Goal: Task Accomplishment & Management: Complete application form

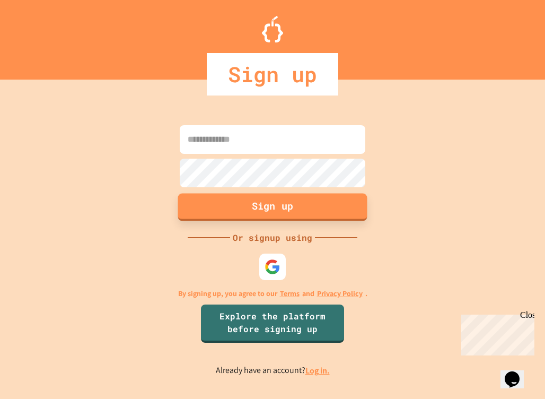
type input "**********"
click at [279, 209] on button "Sign up" at bounding box center [272, 207] width 189 height 28
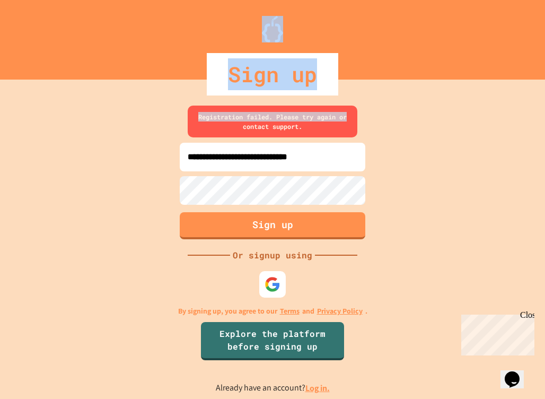
drag, startPoint x: 545, startPoint y: 45, endPoint x: 548, endPoint y: 110, distance: 65.3
click at [545, 110] on html "**********" at bounding box center [272, 199] width 545 height 399
click at [456, 112] on div "**********" at bounding box center [272, 250] width 545 height 298
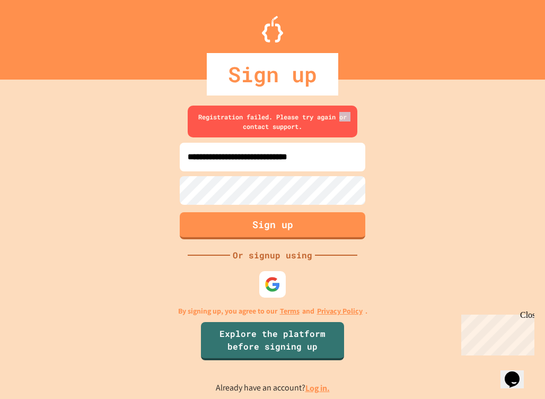
click at [456, 112] on div "**********" at bounding box center [272, 250] width 545 height 298
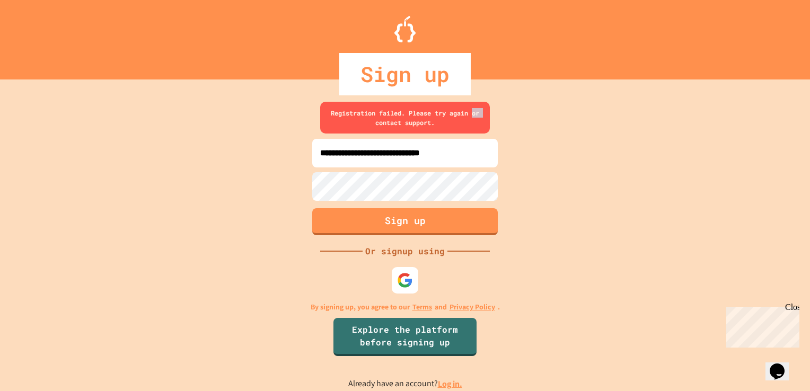
click at [443, 385] on link "Log in." at bounding box center [450, 384] width 24 height 11
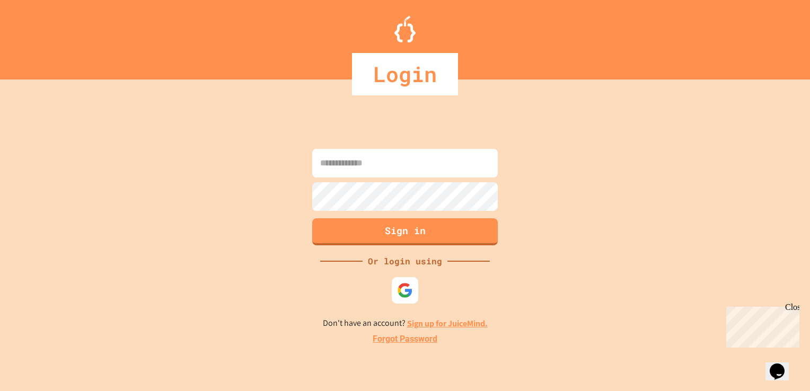
type input "**********"
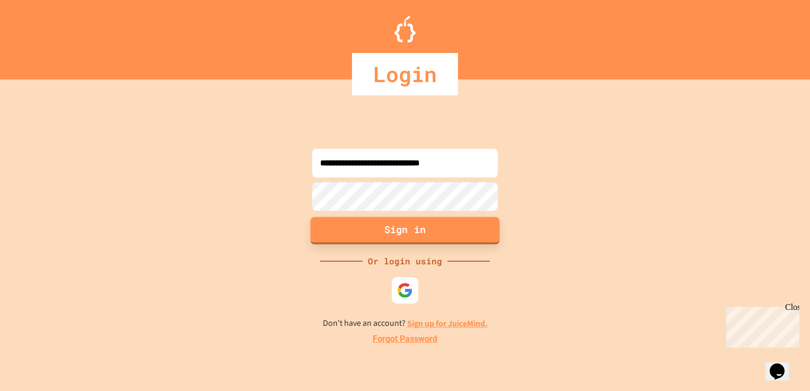
click at [429, 221] on button "Sign in" at bounding box center [405, 231] width 189 height 28
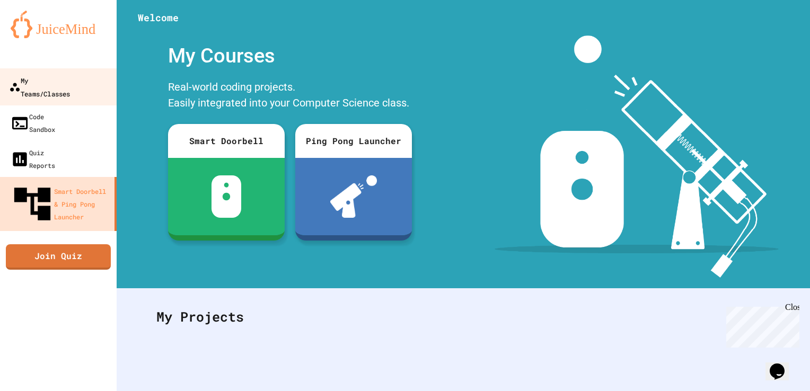
click at [17, 75] on div "My Teams/Classes" at bounding box center [39, 87] width 61 height 26
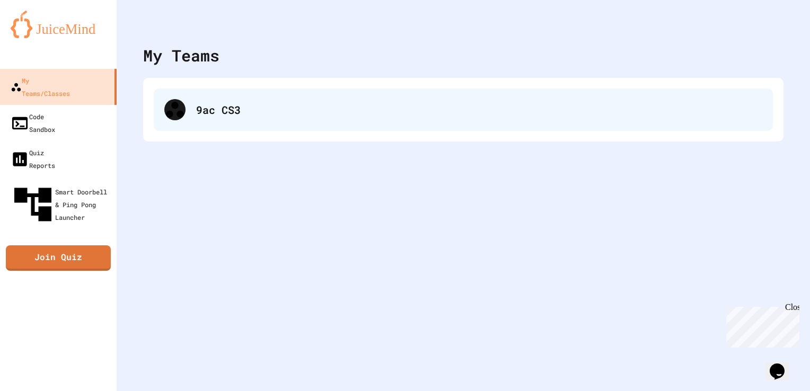
click at [193, 119] on div "9ac CS3" at bounding box center [463, 110] width 619 height 42
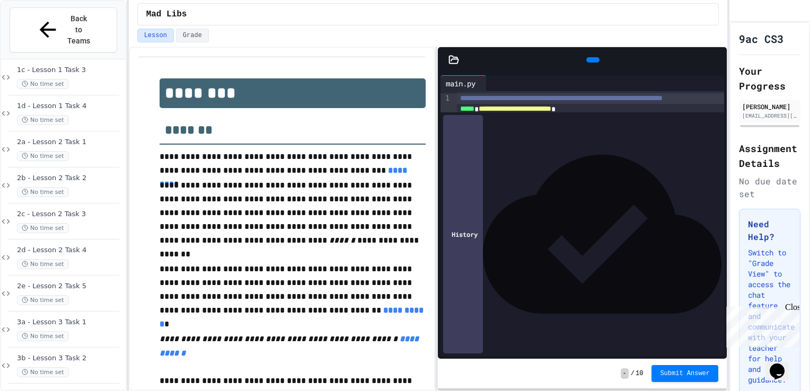
scroll to position [136, 0]
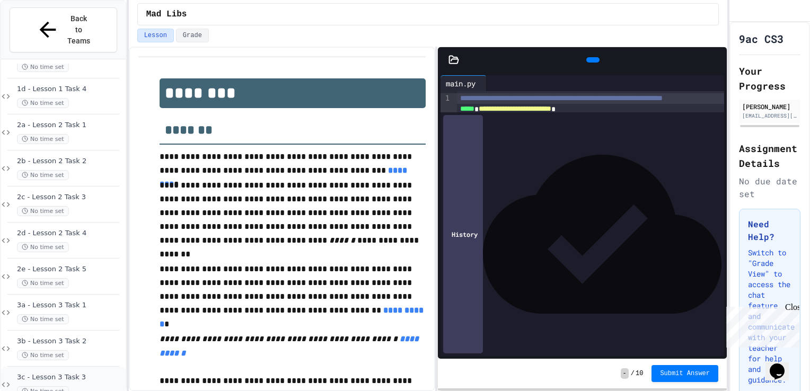
click at [95, 367] on div "3c - Lesson 3 Task 3 No time set" at bounding box center [63, 385] width 125 height 36
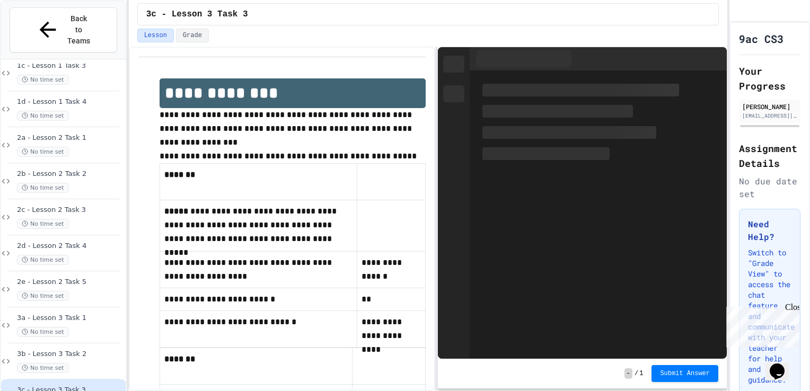
scroll to position [136, 0]
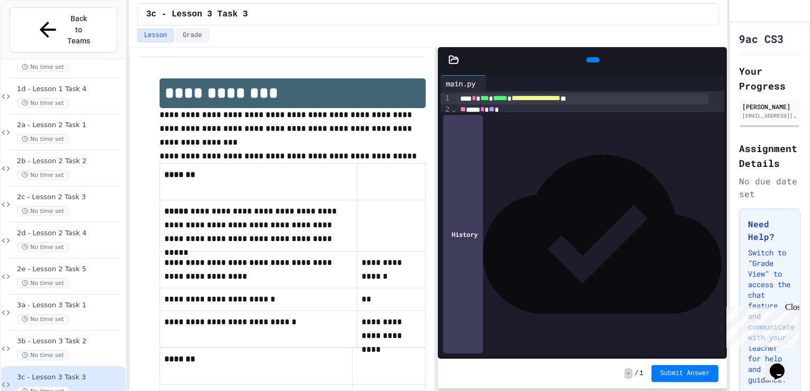
click at [545, 60] on icon at bounding box center [592, 60] width 0 height 0
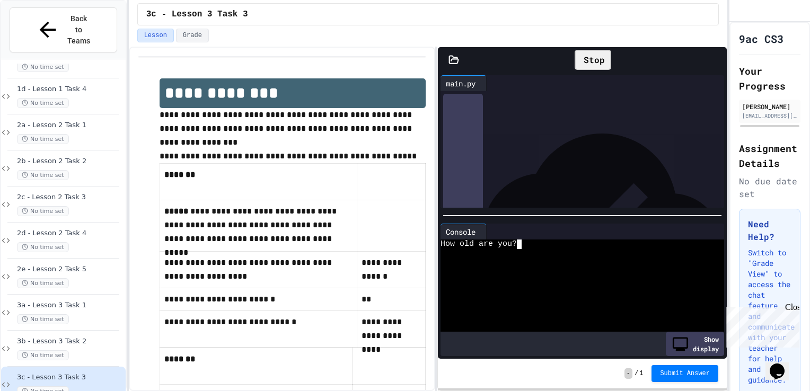
click at [520, 241] on textarea "Terminal input" at bounding box center [519, 245] width 5 height 10
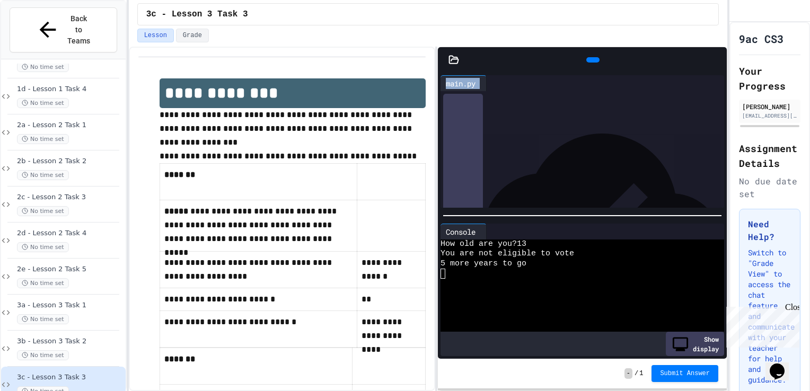
scroll to position [0, 0]
drag, startPoint x: 576, startPoint y: 64, endPoint x: 598, endPoint y: 54, distance: 24.0
click at [545, 57] on div at bounding box center [592, 59] width 13 height 5
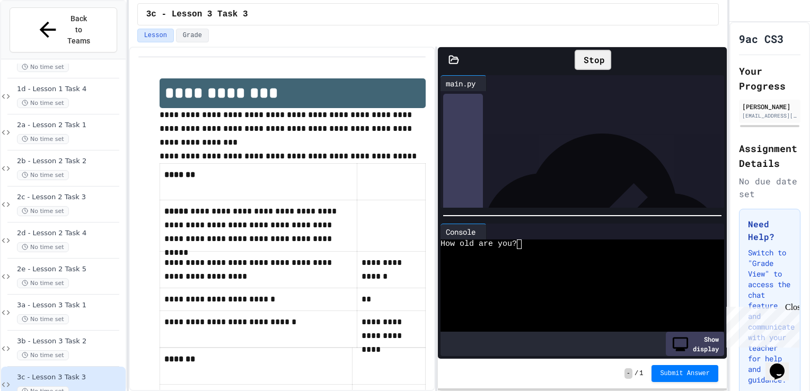
click at [545, 54] on div "Stop" at bounding box center [593, 60] width 37 height 20
click at [515, 249] on div at bounding box center [574, 254] width 267 height 10
click at [521, 240] on textarea "Terminal input" at bounding box center [519, 245] width 5 height 10
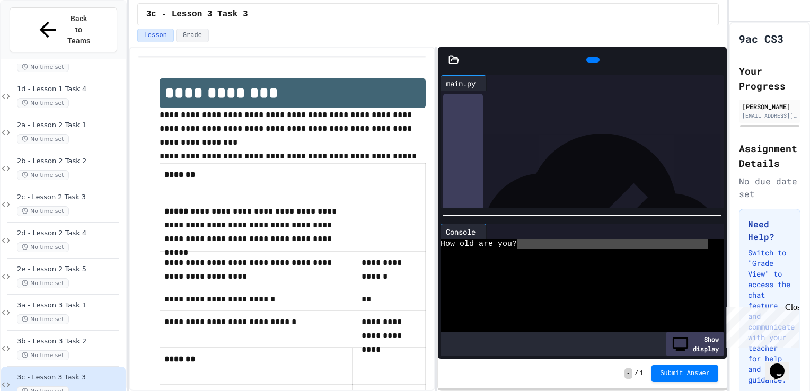
click at [521, 240] on textarea "Terminal input" at bounding box center [519, 245] width 5 height 10
click at [545, 60] on icon at bounding box center [592, 60] width 0 height 0
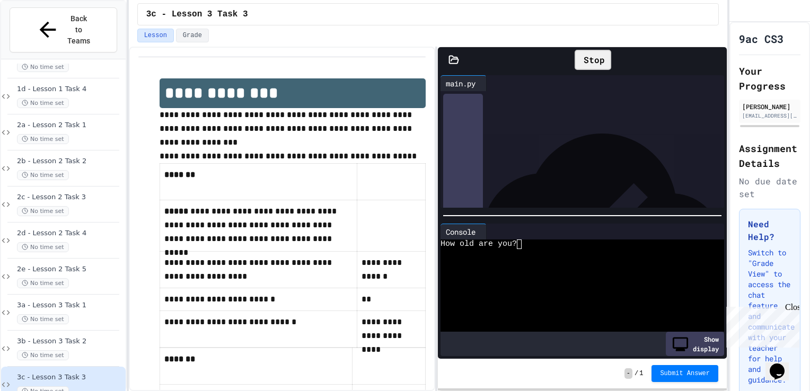
click at [521, 241] on textarea "Terminal input" at bounding box center [519, 245] width 5 height 10
click at [86, 337] on span "3b - Lesson 3 Task 2" at bounding box center [70, 341] width 107 height 9
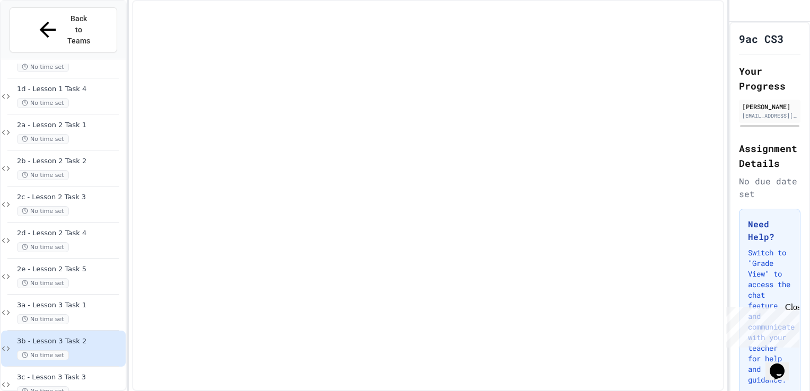
scroll to position [123, 0]
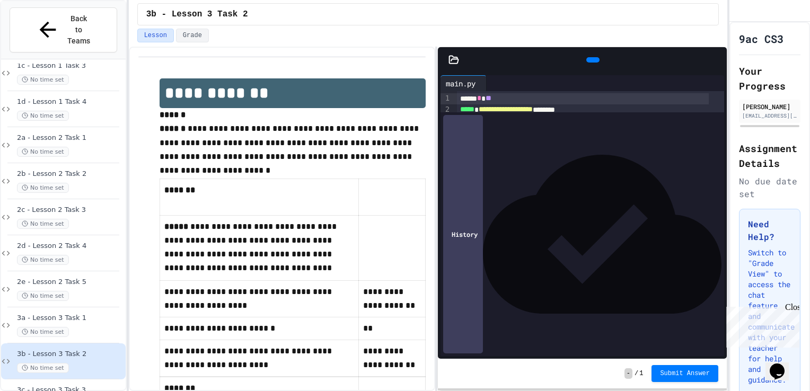
click at [545, 60] on icon at bounding box center [592, 60] width 0 height 0
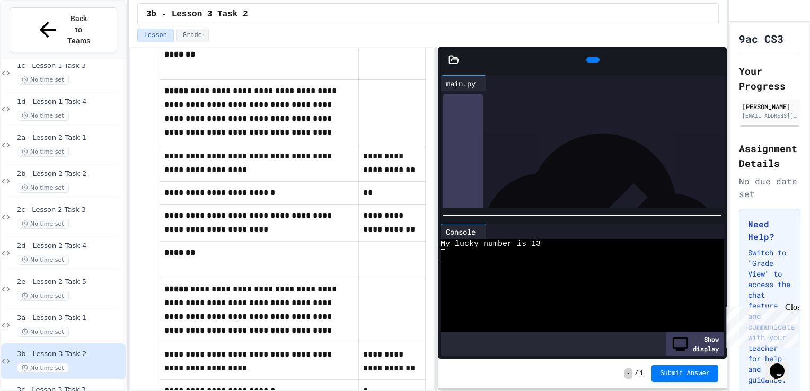
scroll to position [81, 0]
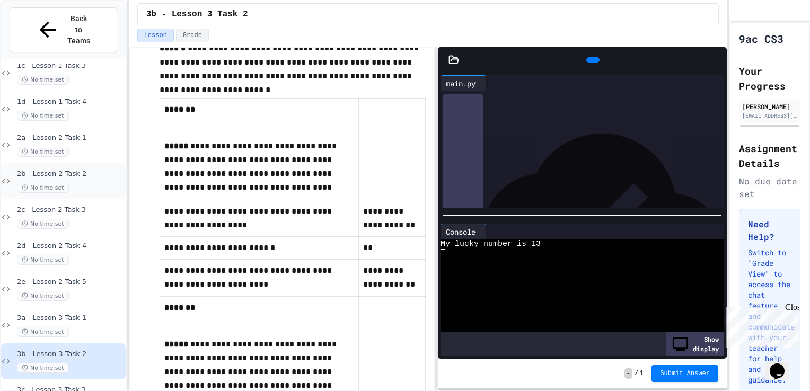
click at [85, 170] on span "2b - Lesson 2 Task 2" at bounding box center [70, 174] width 107 height 9
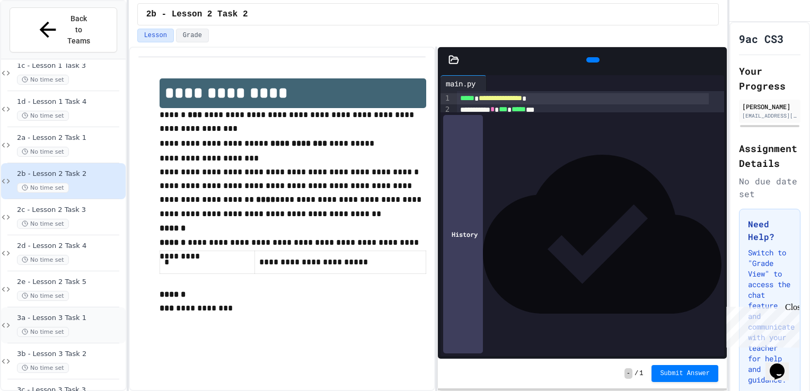
click at [76, 314] on span "3a - Lesson 3 Task 1" at bounding box center [70, 318] width 107 height 9
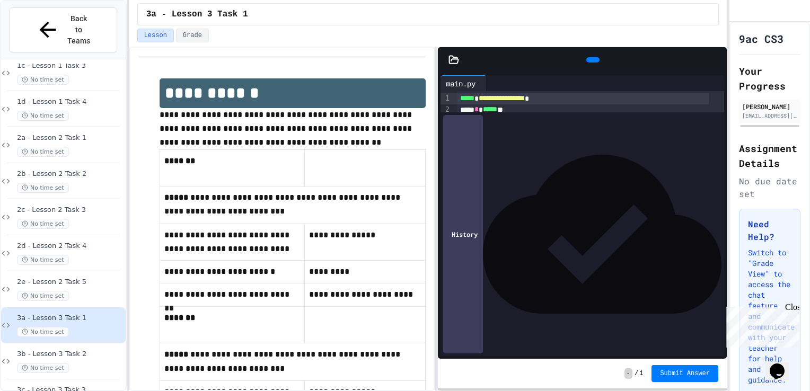
click at [545, 57] on div at bounding box center [592, 59] width 13 height 5
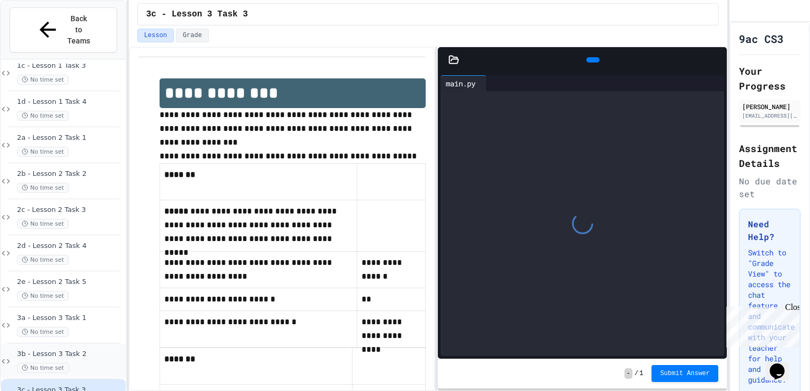
click at [87, 350] on span "3b - Lesson 3 Task 2" at bounding box center [70, 354] width 107 height 9
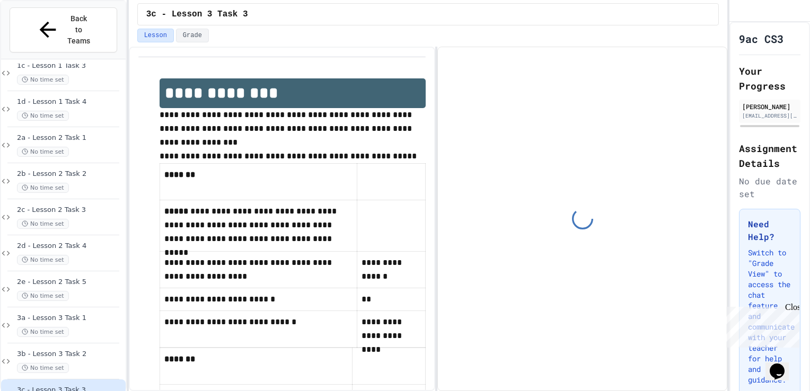
click at [73, 344] on div "3b - Lesson 3 Task 2 No time set" at bounding box center [63, 362] width 125 height 36
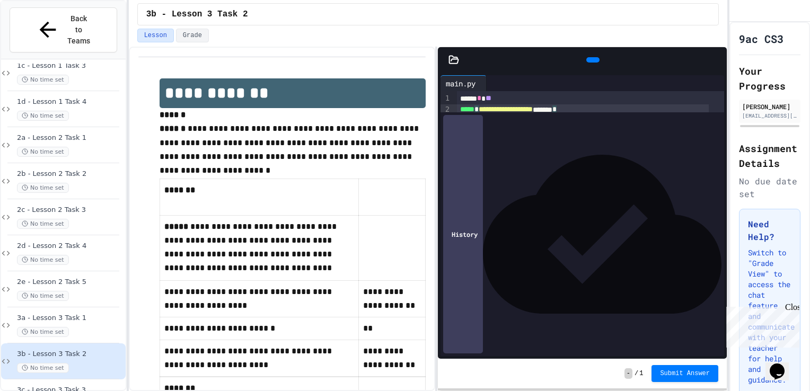
drag, startPoint x: 607, startPoint y: 109, endPoint x: 516, endPoint y: 127, distance: 91.9
click at [525, 117] on div "**********" at bounding box center [590, 104] width 267 height 26
click at [24, 308] on div "3a - Lesson 3 Task 1 No time set" at bounding box center [63, 326] width 125 height 36
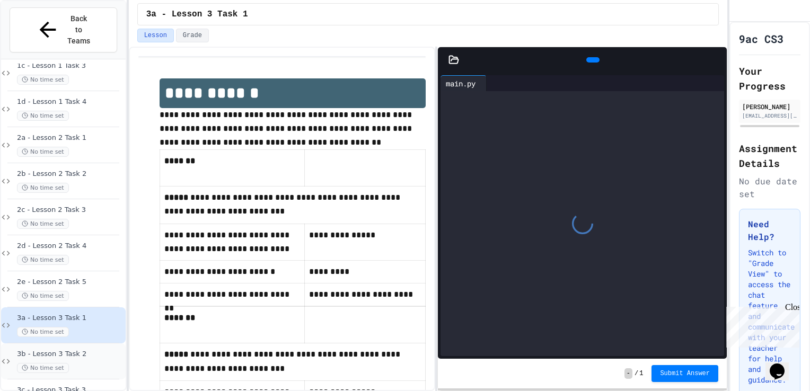
click at [42, 350] on span "3b - Lesson 3 Task 2" at bounding box center [70, 354] width 107 height 9
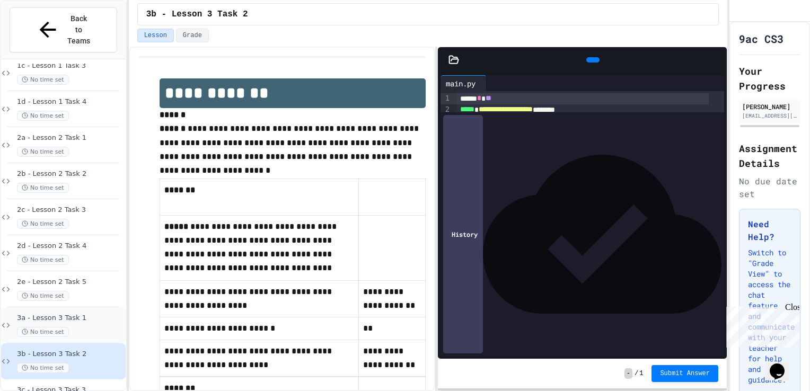
click at [53, 327] on span "No time set" at bounding box center [43, 332] width 52 height 10
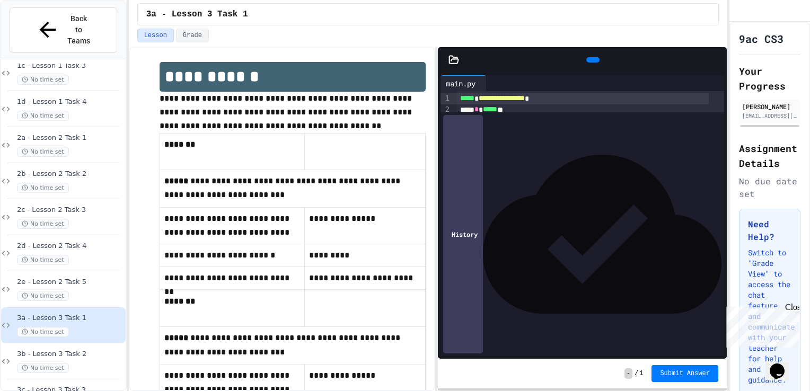
scroll to position [19, 0]
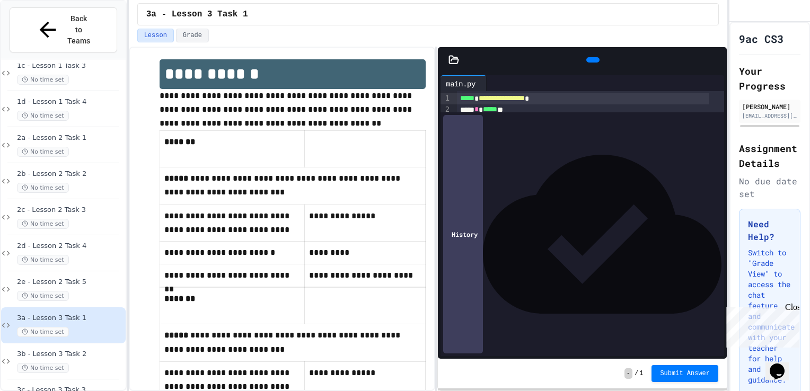
click at [545, 60] on icon at bounding box center [592, 60] width 0 height 0
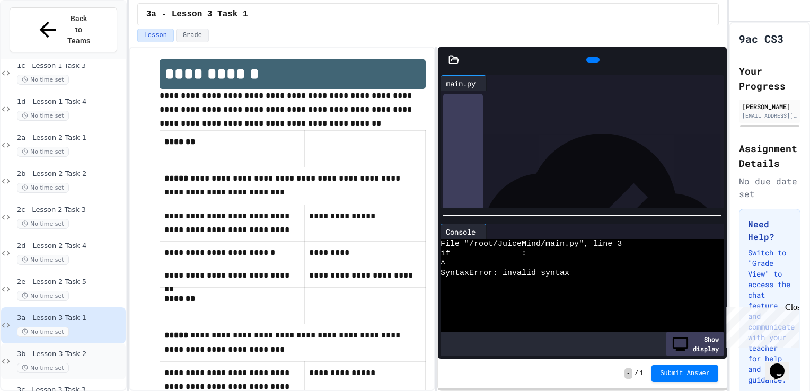
click at [51, 350] on span "3b - Lesson 3 Task 2" at bounding box center [70, 354] width 107 height 9
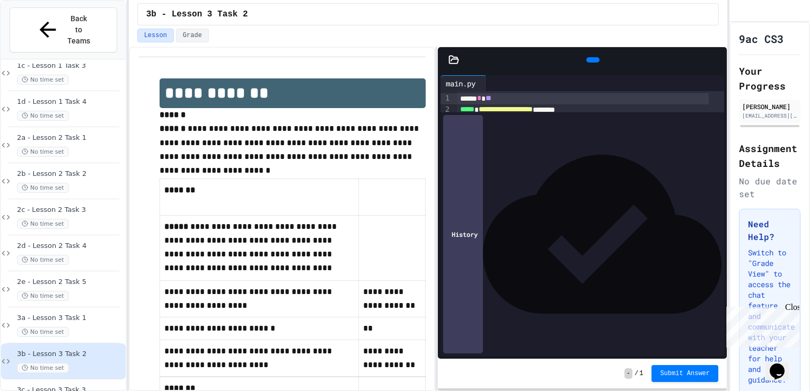
click at [545, 108] on div "**********" at bounding box center [583, 109] width 252 height 11
click at [545, 111] on span "*" at bounding box center [555, 109] width 4 height 7
click at [36, 314] on span "3a - Lesson 3 Task 1" at bounding box center [70, 318] width 107 height 9
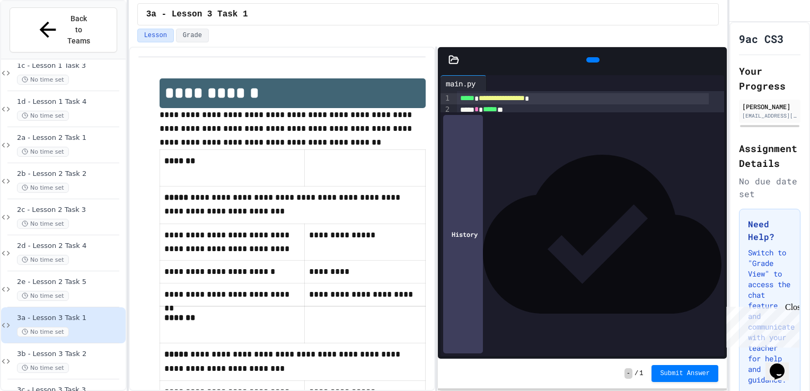
click at [36, 314] on span "3a - Lesson 3 Task 1" at bounding box center [70, 318] width 107 height 9
click at [22, 363] on span "No time set" at bounding box center [43, 368] width 52 height 10
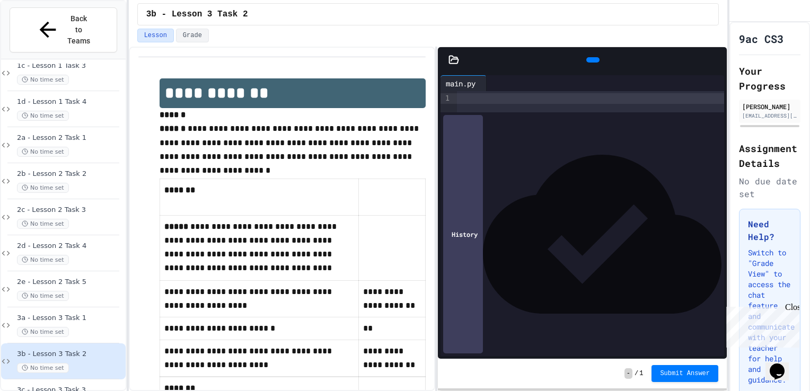
click at [469, 99] on div at bounding box center [590, 98] width 267 height 11
click at [76, 314] on span "3a - Lesson 3 Task 1" at bounding box center [70, 318] width 107 height 9
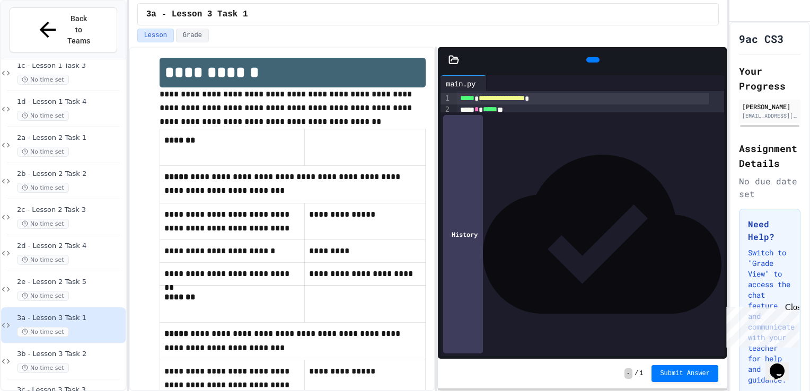
scroll to position [30, 0]
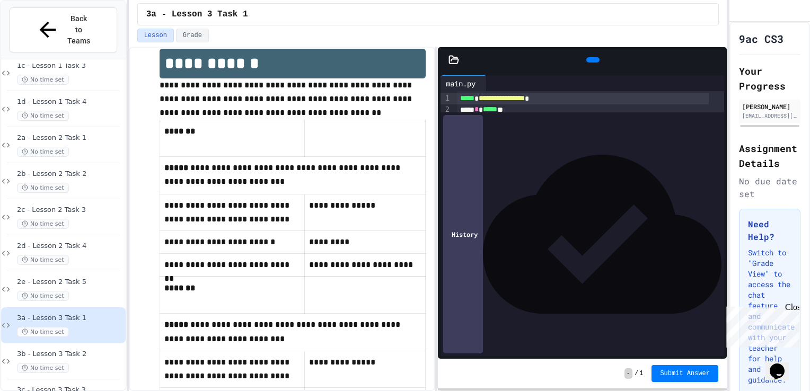
click at [416, 357] on td "**********" at bounding box center [364, 370] width 121 height 37
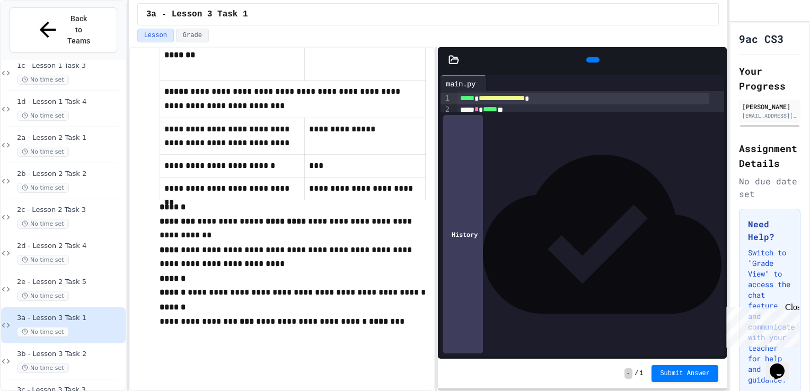
scroll to position [0, 0]
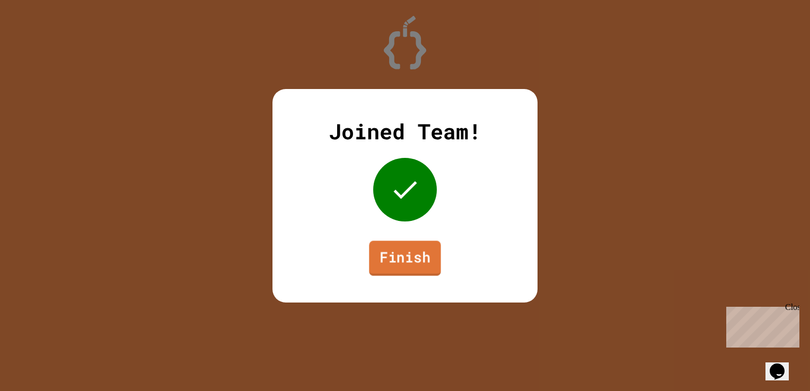
click at [395, 247] on link "Finish" at bounding box center [405, 258] width 72 height 35
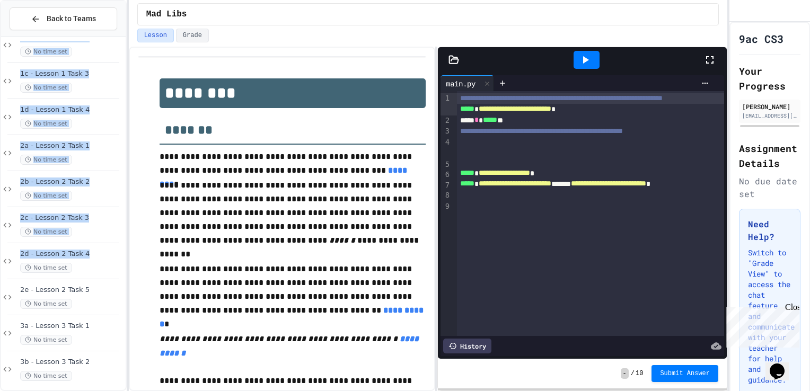
scroll to position [100, 0]
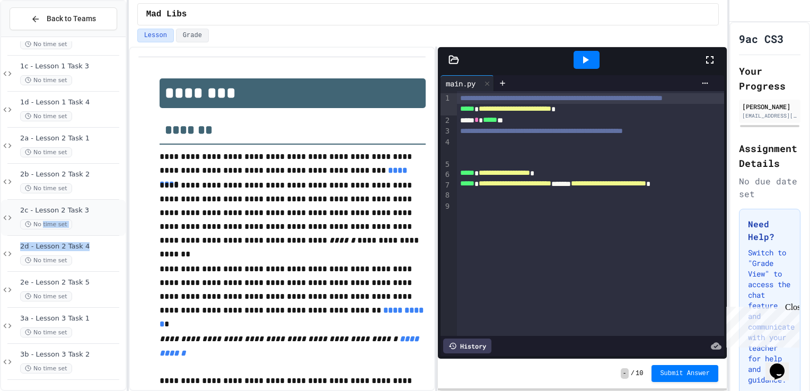
drag, startPoint x: 78, startPoint y: 361, endPoint x: 42, endPoint y: 218, distance: 147.1
click at [42, 218] on div "1a - Lesson 1 Task 1 No time set 1b - Lesson 1 Task 2 No time set 1c - Lesson 1…" at bounding box center [63, 181] width 125 height 481
drag, startPoint x: 42, startPoint y: 218, endPoint x: 85, endPoint y: 248, distance: 51.8
click at [85, 248] on span "2d - Lesson 2 Task 4" at bounding box center [71, 246] width 103 height 9
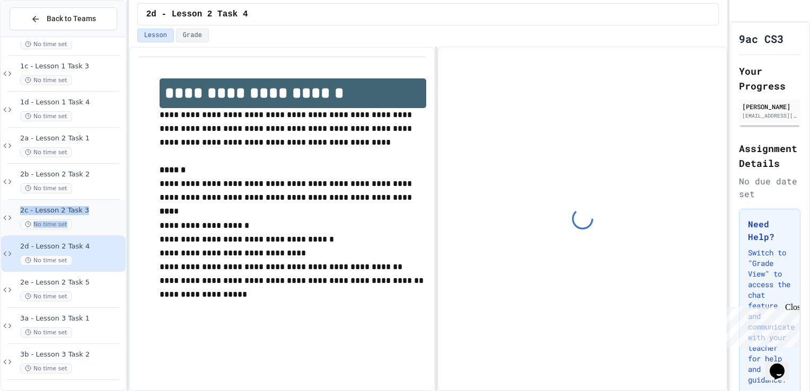
click at [94, 221] on div "No time set" at bounding box center [71, 225] width 103 height 10
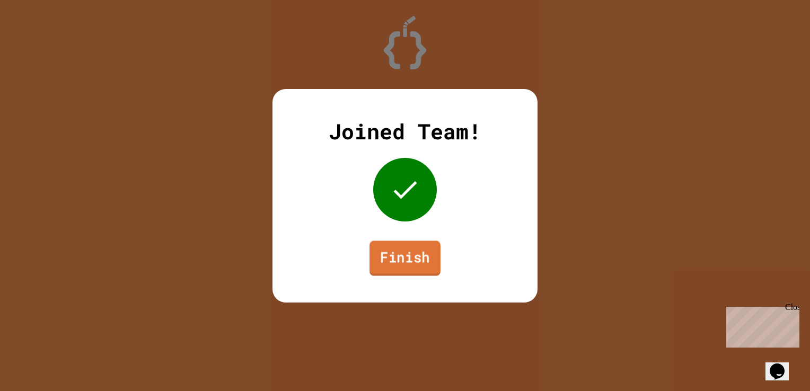
click at [383, 258] on link "Finish" at bounding box center [405, 258] width 71 height 35
click at [418, 270] on link "Finish" at bounding box center [405, 258] width 71 height 35
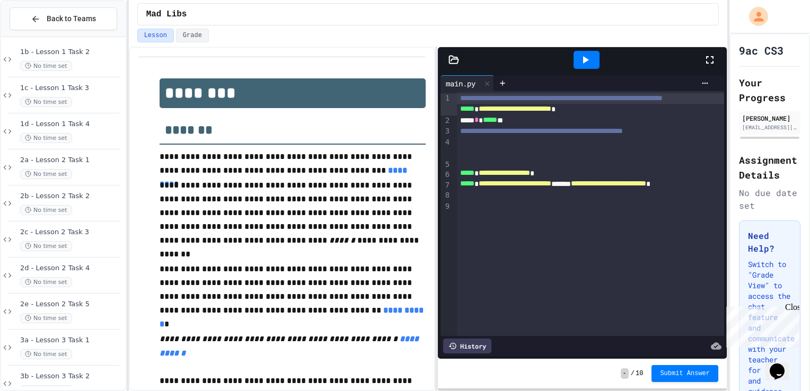
scroll to position [136, 0]
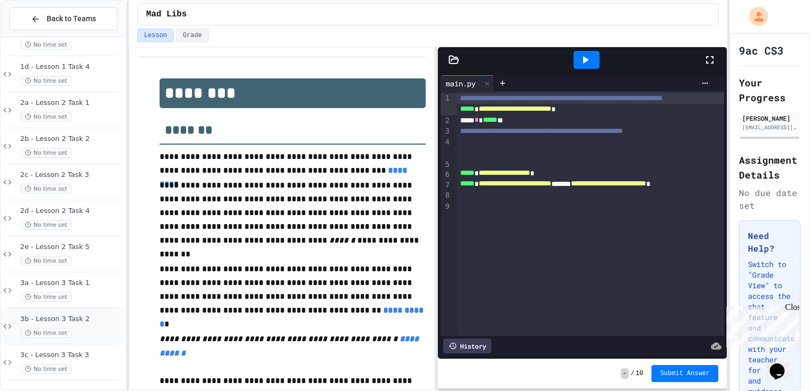
click at [83, 322] on span "3b - Lesson 3 Task 2" at bounding box center [71, 319] width 103 height 9
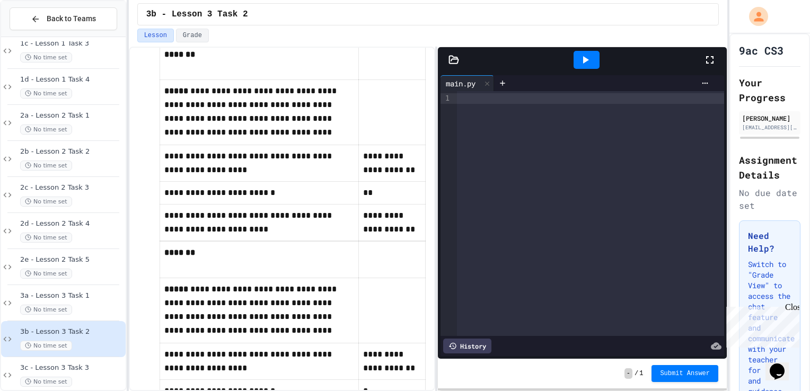
scroll to position [134, 0]
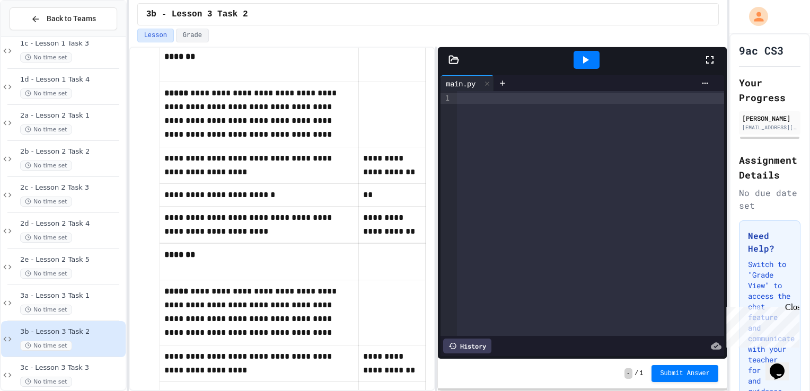
click at [501, 97] on div at bounding box center [590, 98] width 267 height 11
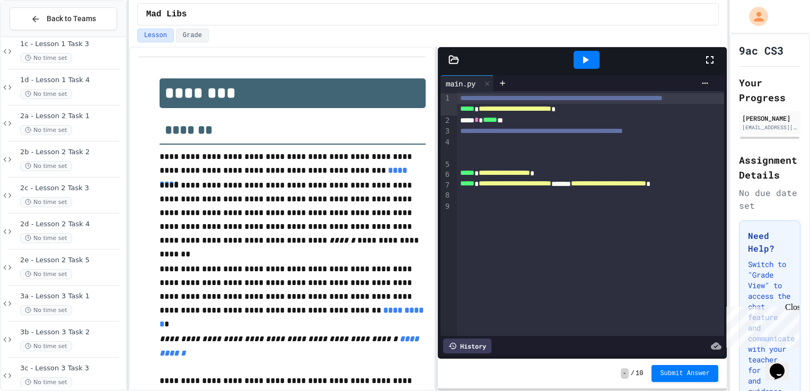
scroll to position [136, 0]
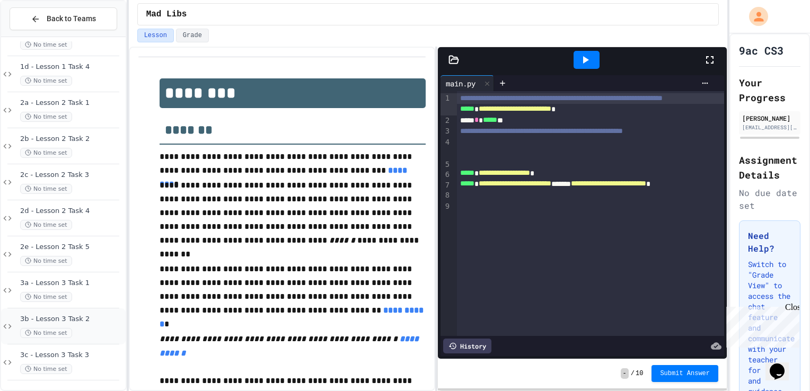
click at [100, 328] on div "No time set" at bounding box center [71, 333] width 103 height 10
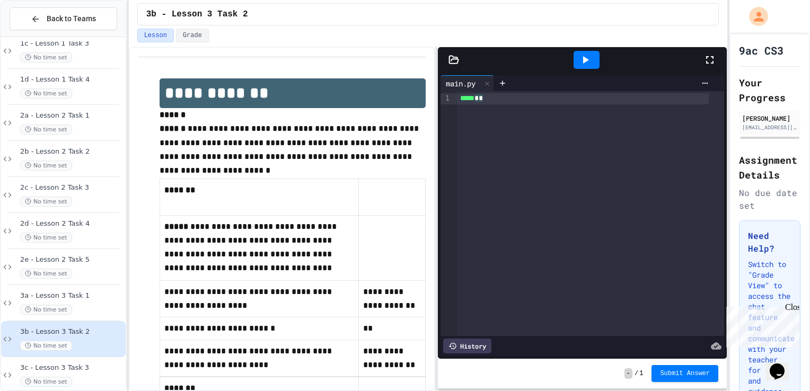
click at [485, 101] on div "***** * *" at bounding box center [583, 98] width 252 height 11
click at [568, 100] on div "**********" at bounding box center [583, 98] width 252 height 11
click at [475, 109] on span "*" at bounding box center [474, 109] width 4 height 7
click at [566, 116] on div "**********" at bounding box center [590, 213] width 267 height 245
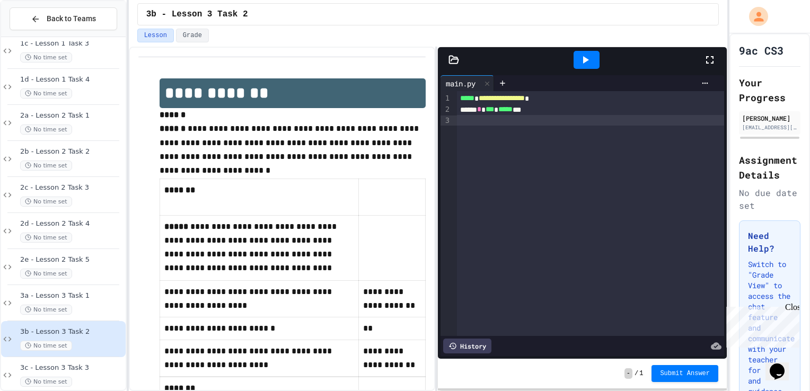
click at [496, 124] on div at bounding box center [590, 120] width 267 height 11
click at [587, 54] on icon at bounding box center [585, 60] width 13 height 13
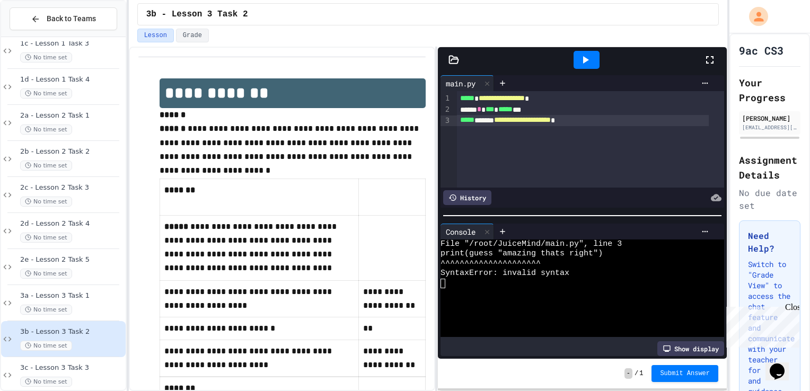
click at [507, 118] on div "**********" at bounding box center [583, 120] width 252 height 11
click at [585, 62] on icon at bounding box center [585, 60] width 13 height 13
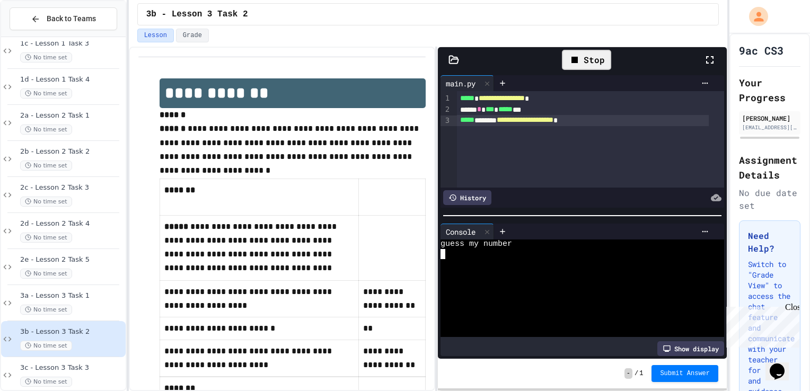
click at [443, 249] on textarea "Terminal input" at bounding box center [443, 254] width 5 height 10
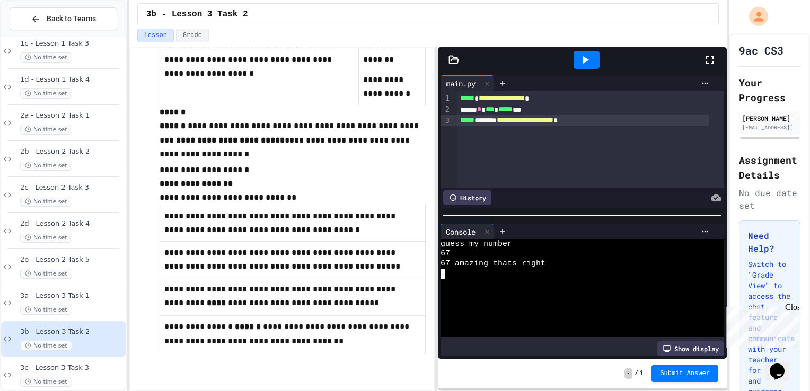
scroll to position [514, 0]
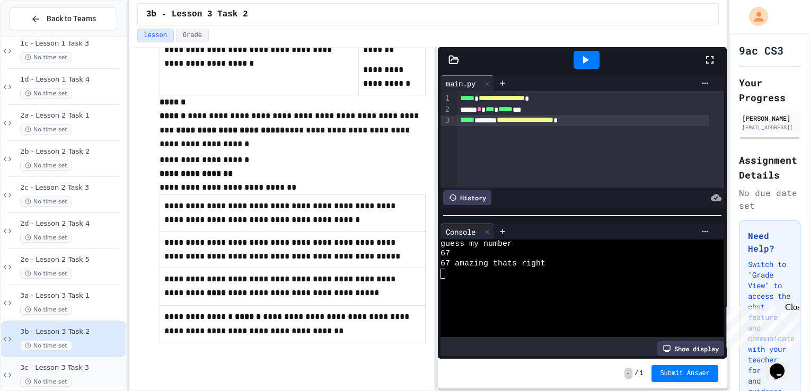
click at [63, 368] on span "3c - Lesson 3 Task 3" at bounding box center [71, 368] width 103 height 9
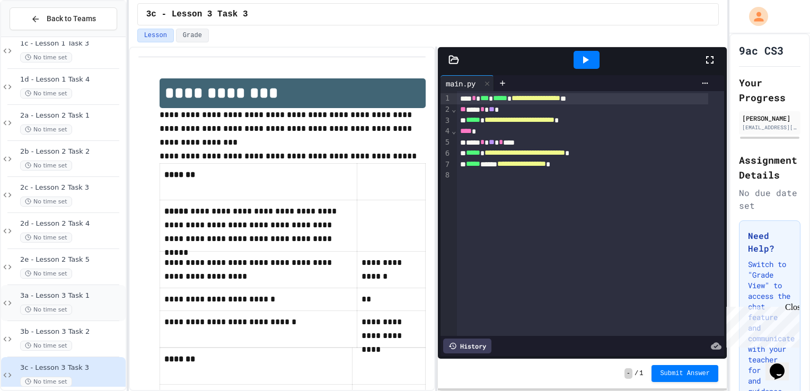
click at [64, 289] on div "3a - Lesson 3 Task 1 No time set" at bounding box center [63, 303] width 125 height 36
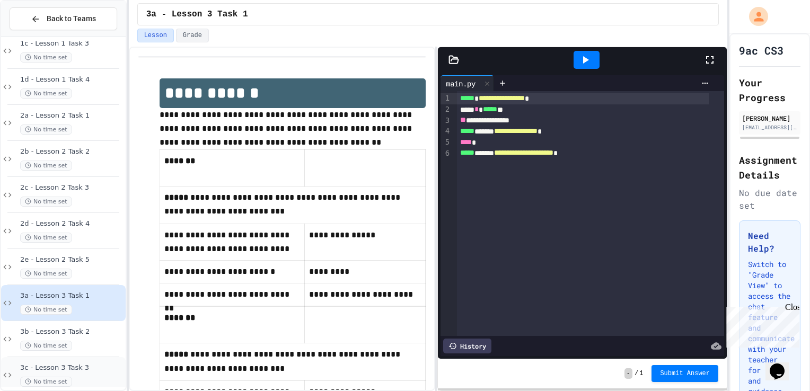
click at [78, 368] on span "3c - Lesson 3 Task 3" at bounding box center [71, 368] width 103 height 9
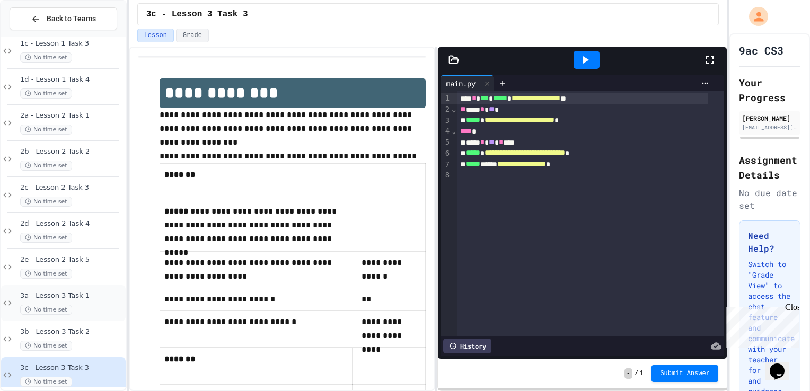
click at [87, 302] on div "3a - Lesson 3 Task 1 No time set" at bounding box center [71, 303] width 103 height 23
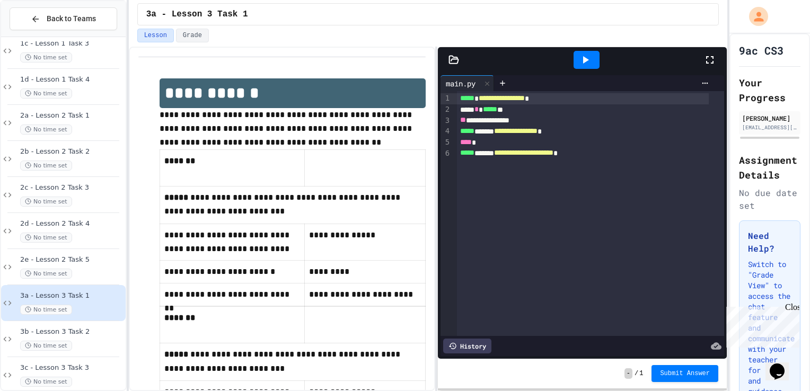
click at [590, 60] on icon at bounding box center [585, 60] width 13 height 13
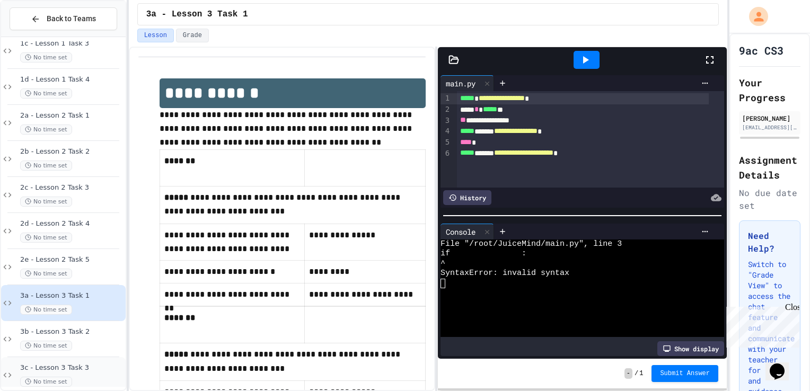
click at [45, 364] on span "3c - Lesson 3 Task 3" at bounding box center [71, 368] width 103 height 9
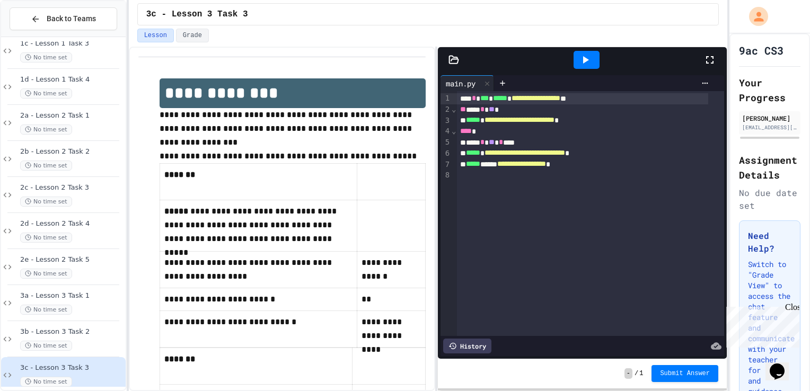
click at [592, 57] on div at bounding box center [587, 60] width 26 height 18
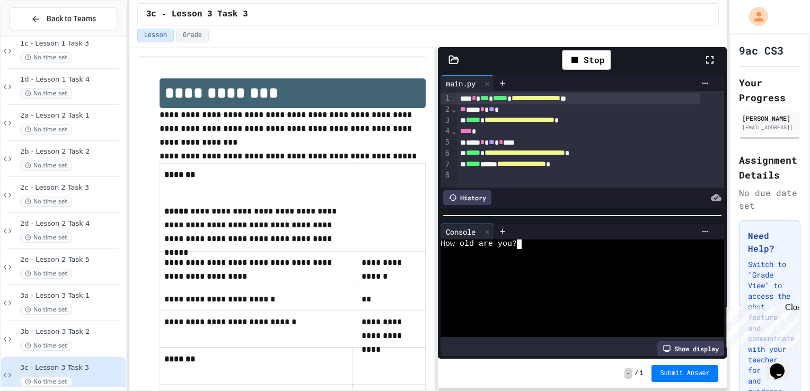
click at [518, 241] on textarea "Terminal input" at bounding box center [519, 245] width 5 height 10
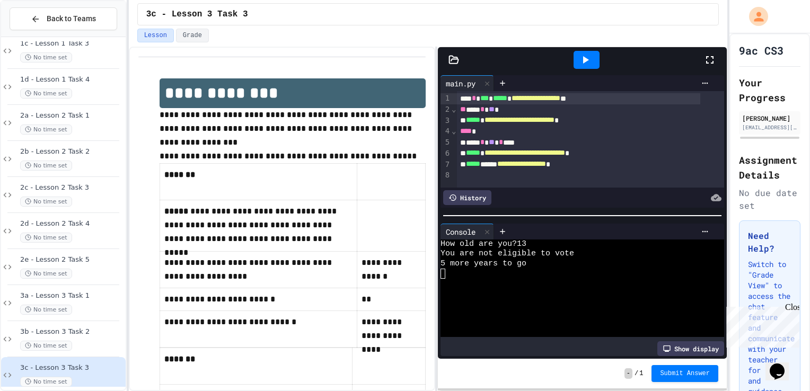
click at [592, 59] on icon at bounding box center [585, 60] width 13 height 13
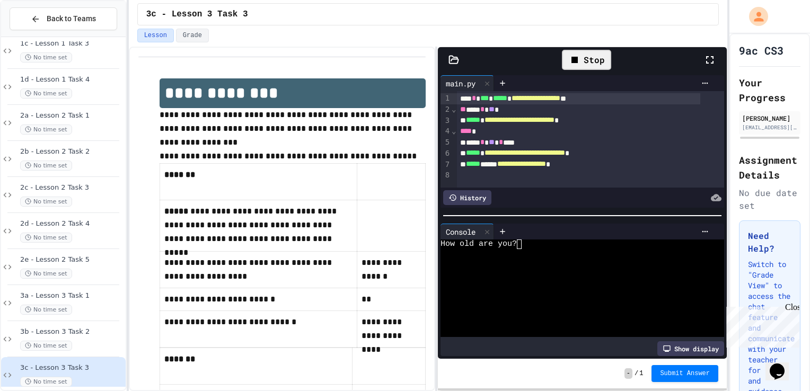
click at [522, 241] on div "How old are you?" at bounding box center [574, 245] width 267 height 10
click at [61, 230] on div "2d - Lesson 2 Task 4 No time set" at bounding box center [71, 231] width 103 height 23
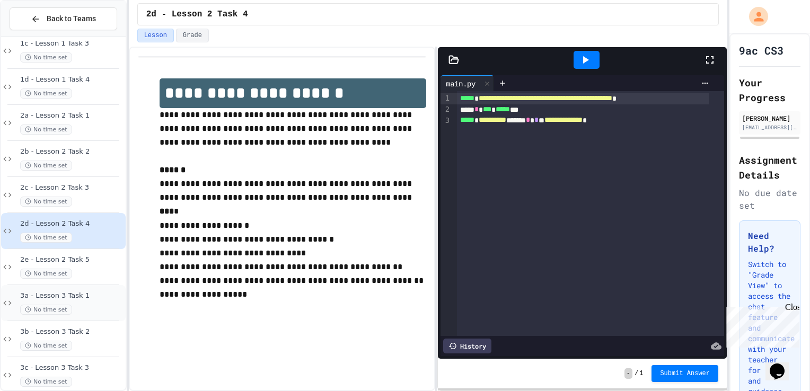
click at [29, 292] on span "3a - Lesson 3 Task 1" at bounding box center [71, 296] width 103 height 9
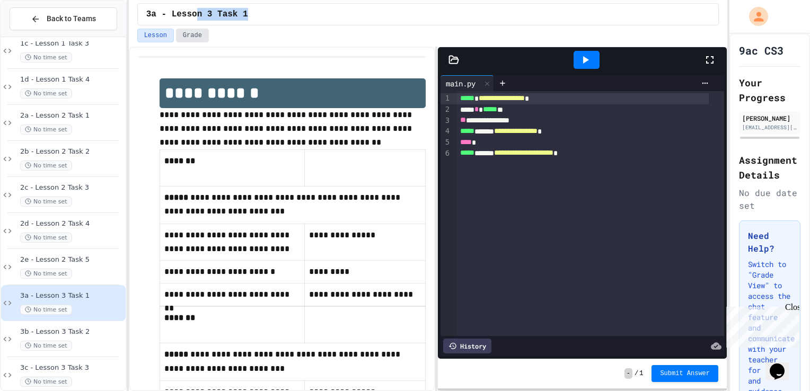
drag, startPoint x: 308, startPoint y: 16, endPoint x: 180, endPoint y: 30, distance: 129.1
click at [180, 30] on div "**********" at bounding box center [428, 195] width 599 height 391
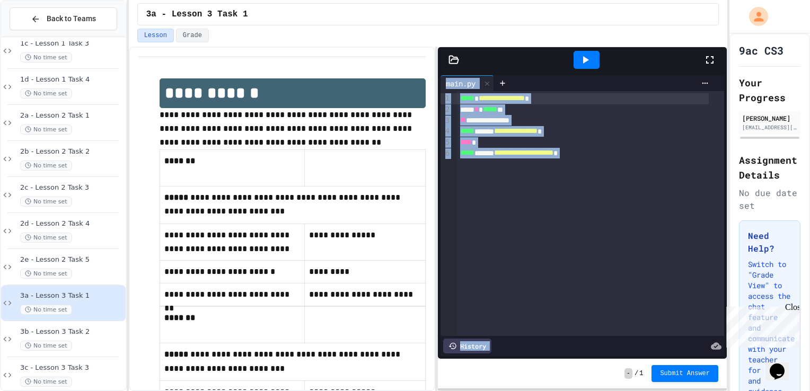
drag, startPoint x: 478, startPoint y: 391, endPoint x: 407, endPoint y: 397, distance: 71.3
click at [407, 391] on html "**********" at bounding box center [405, 195] width 810 height 391
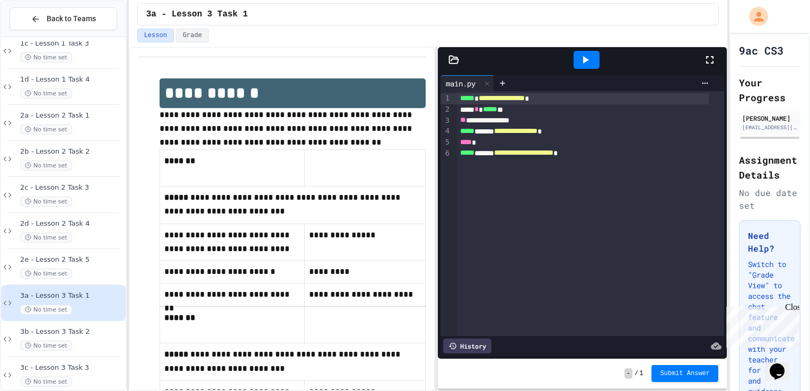
click at [547, 195] on div "**********" at bounding box center [590, 213] width 267 height 245
click at [56, 343] on span "No time set" at bounding box center [46, 346] width 52 height 10
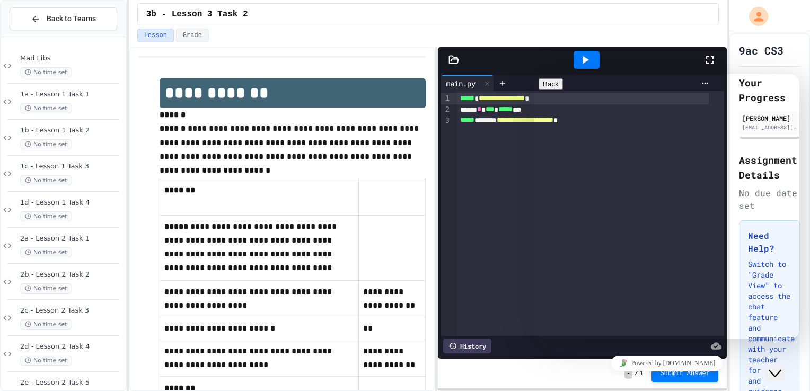
click at [451, 270] on div "›" at bounding box center [453, 213] width 5 height 245
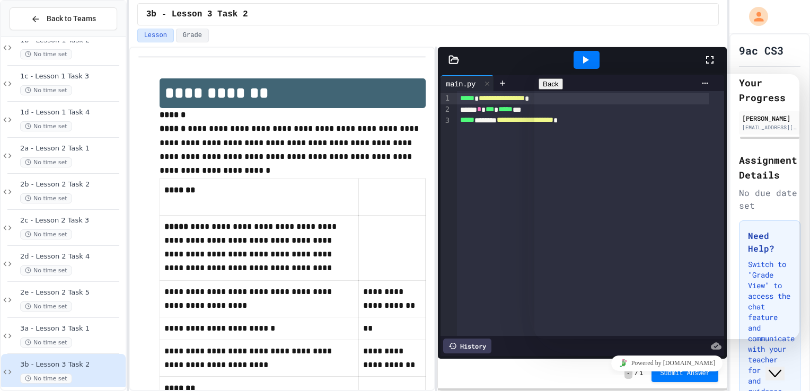
scroll to position [83, 0]
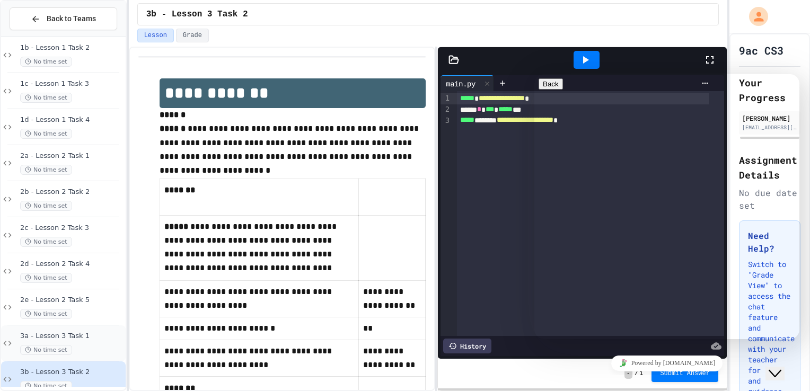
click at [78, 345] on div "No time set" at bounding box center [71, 350] width 103 height 10
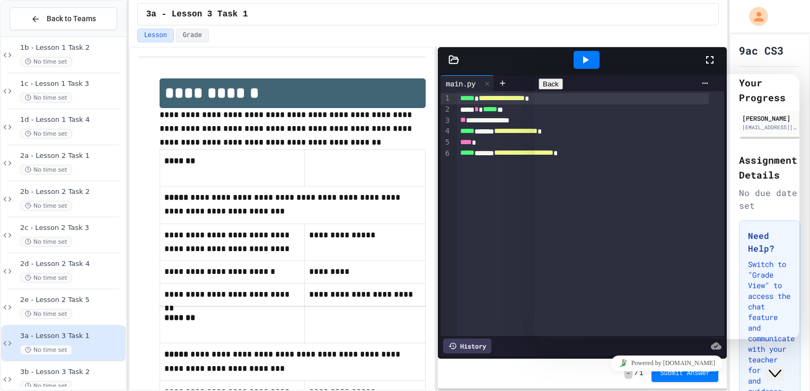
click at [782, 367] on icon "Close Chat This icon closes the chat window." at bounding box center [775, 373] width 13 height 13
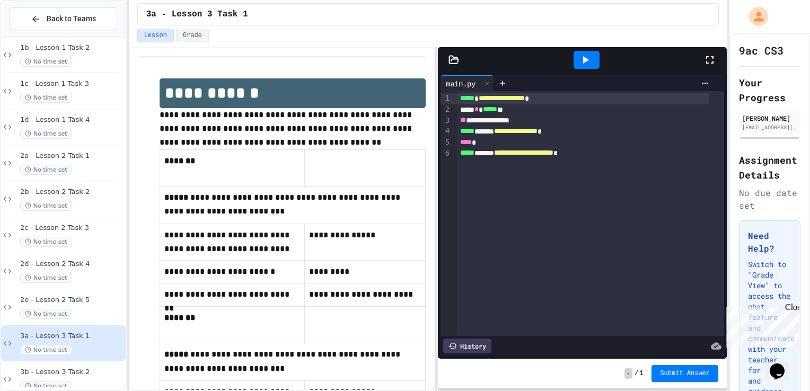
click at [795, 310] on div "Close" at bounding box center [791, 309] width 13 height 13
click at [41, 334] on span "3a - Lesson 3 Task 1" at bounding box center [71, 336] width 103 height 9
click at [97, 364] on div "3b - Lesson 3 Task 2 No time set" at bounding box center [63, 380] width 125 height 36
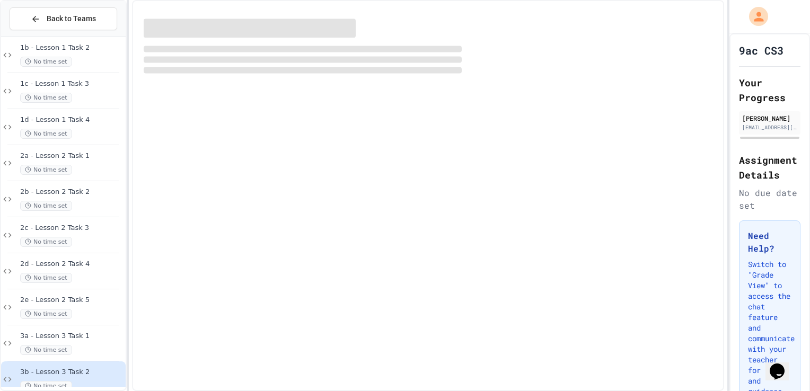
scroll to position [87, 0]
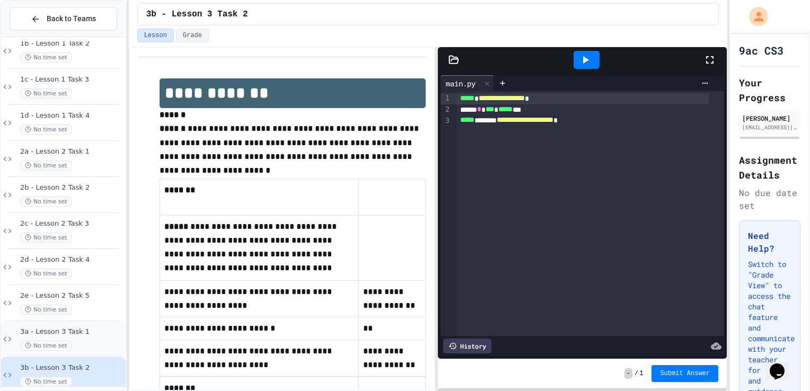
click at [66, 332] on span "3a - Lesson 3 Task 1" at bounding box center [71, 332] width 103 height 9
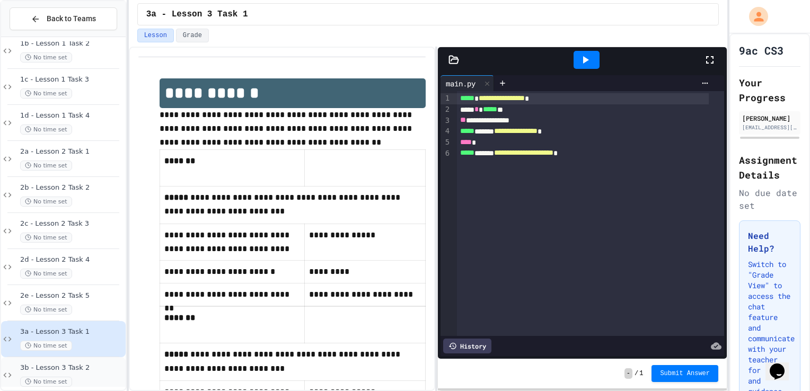
click at [78, 362] on div "3b - Lesson 3 Task 2 No time set" at bounding box center [63, 375] width 125 height 36
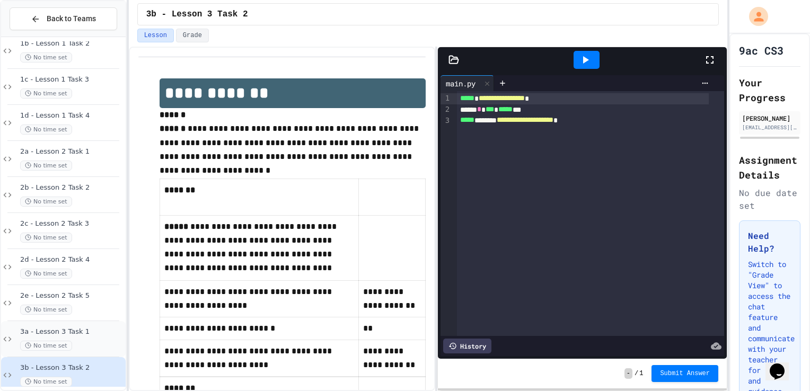
click at [55, 341] on span "No time set" at bounding box center [46, 346] width 52 height 10
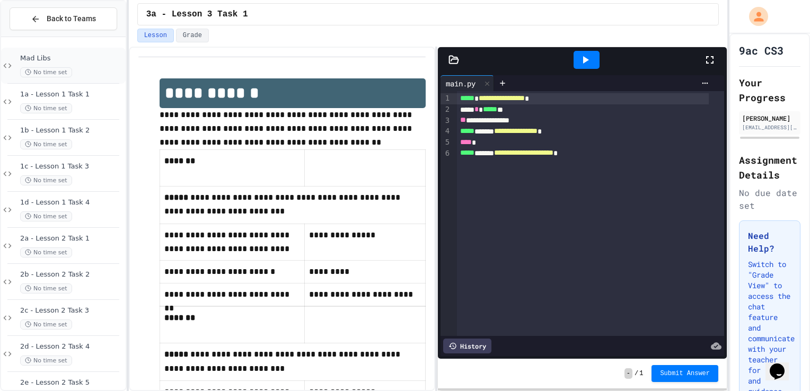
click at [97, 55] on span "Mad Libs" at bounding box center [71, 58] width 103 height 9
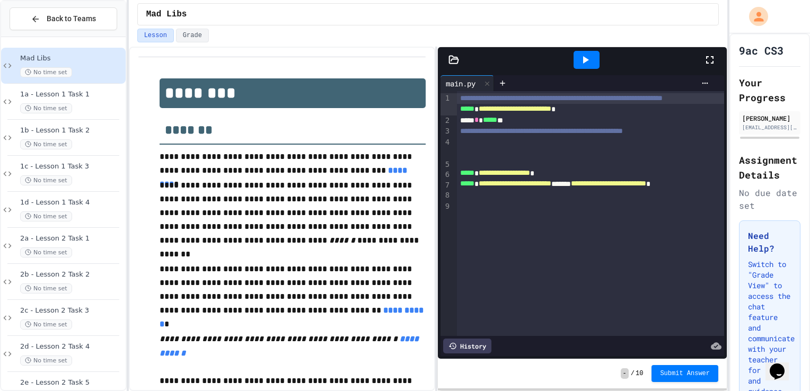
click at [97, 55] on span "Mad Libs" at bounding box center [71, 58] width 103 height 9
